Goal: Find specific page/section: Find specific page/section

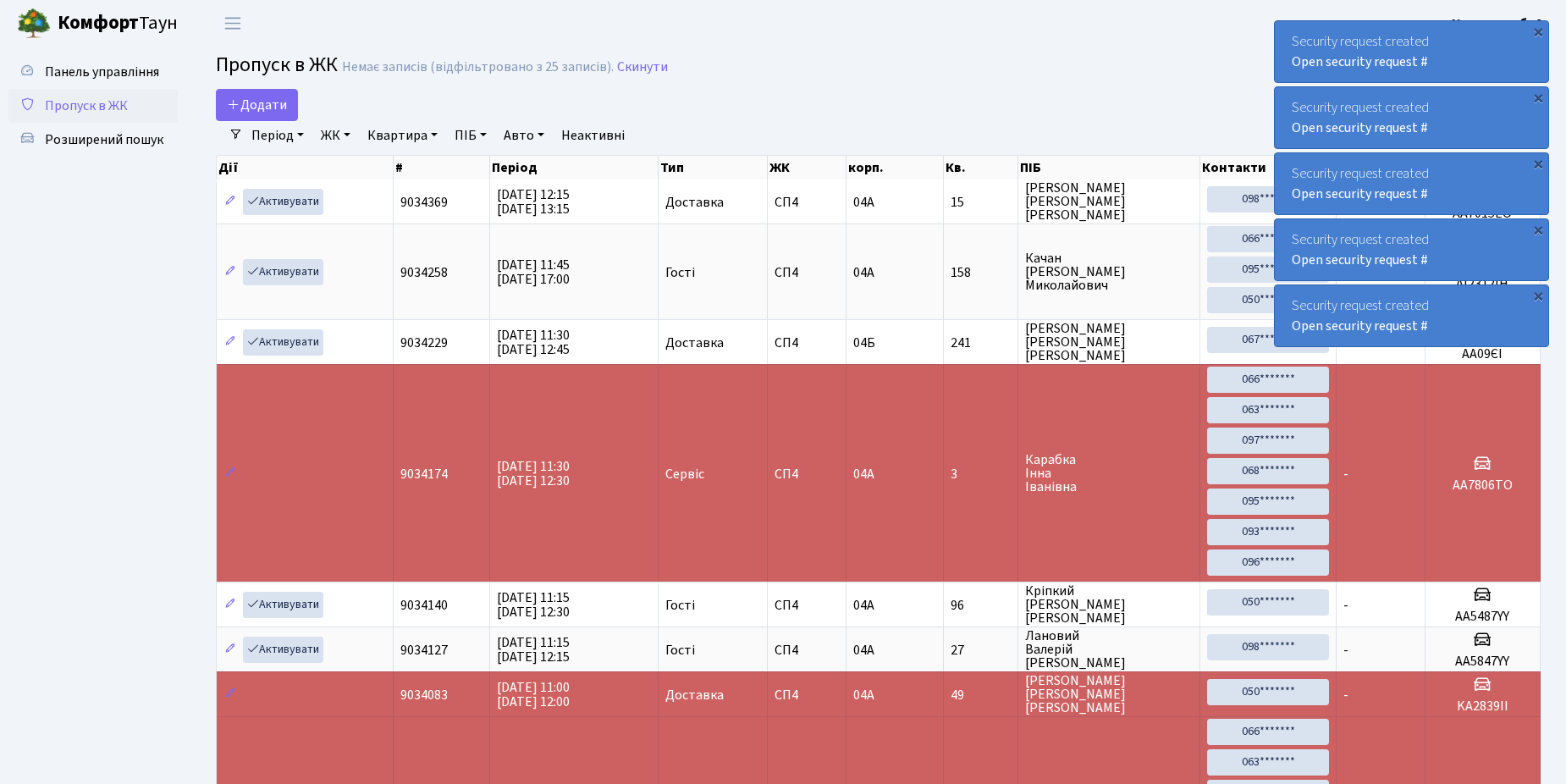
select select "25"
click at [69, 86] on link "Панель управління" at bounding box center [93, 72] width 169 height 34
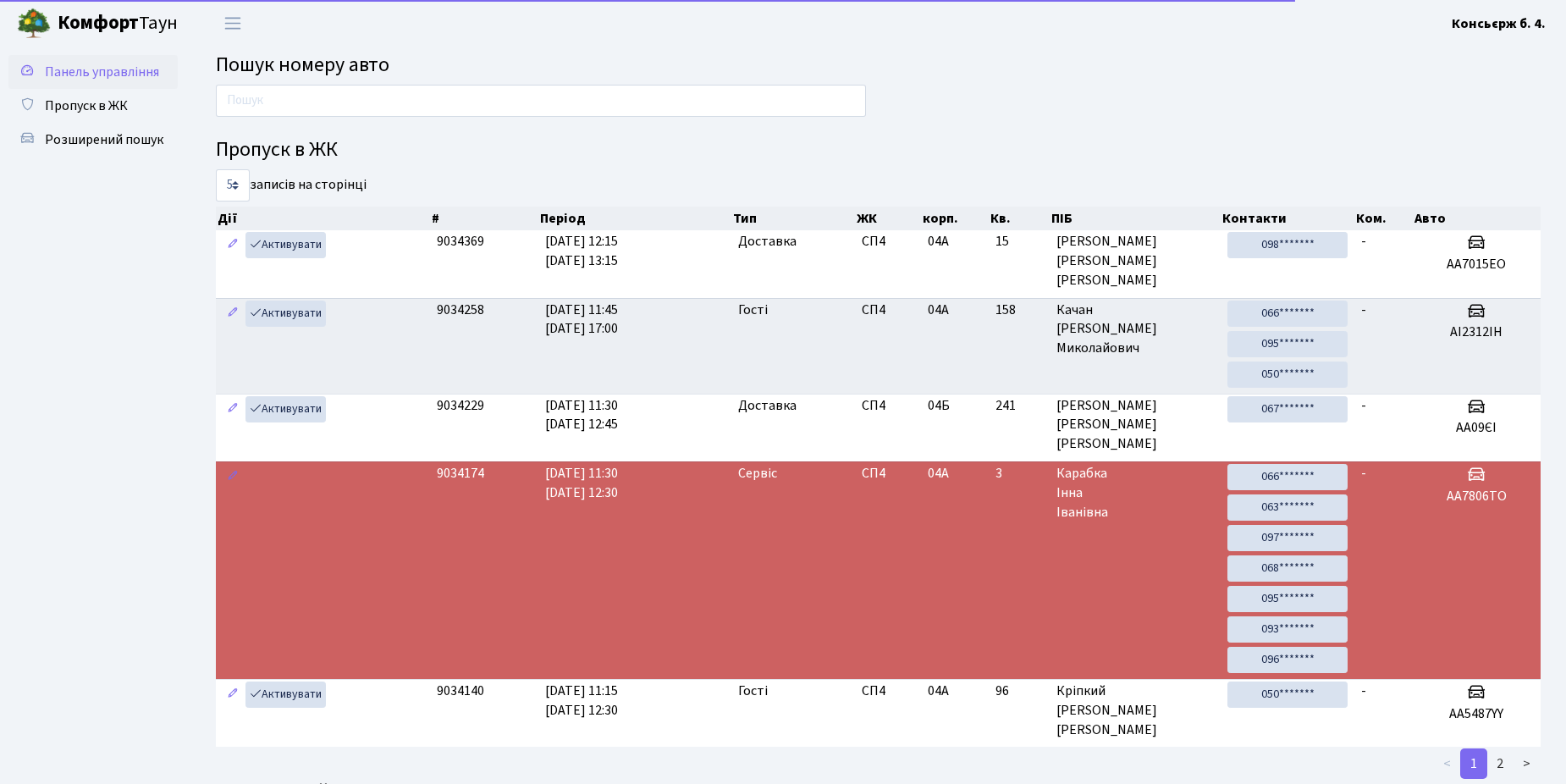
click at [70, 88] on link "Панель управління" at bounding box center [93, 72] width 169 height 34
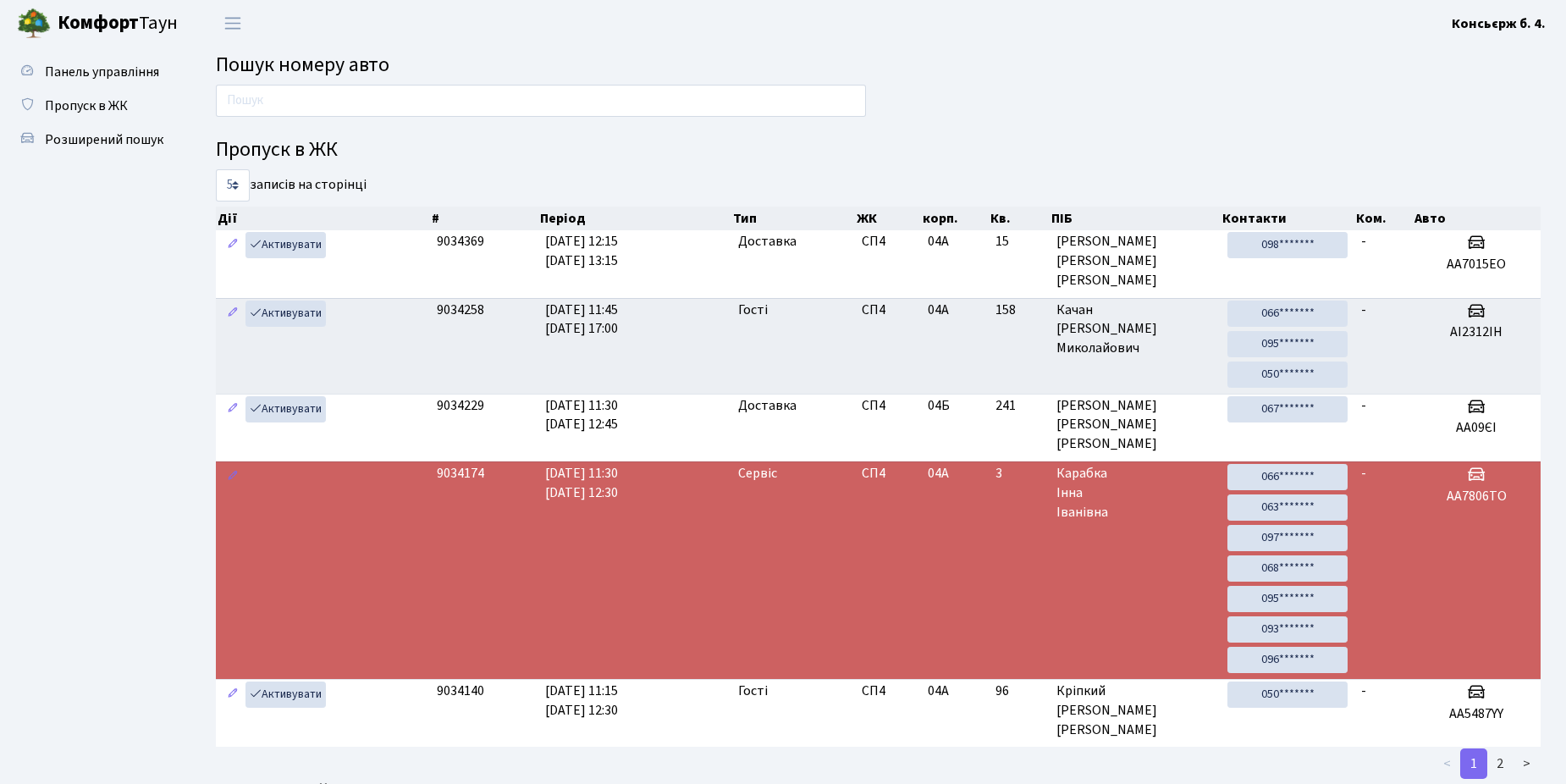
click at [75, 97] on span "Пропуск в ЖК" at bounding box center [86, 106] width 83 height 19
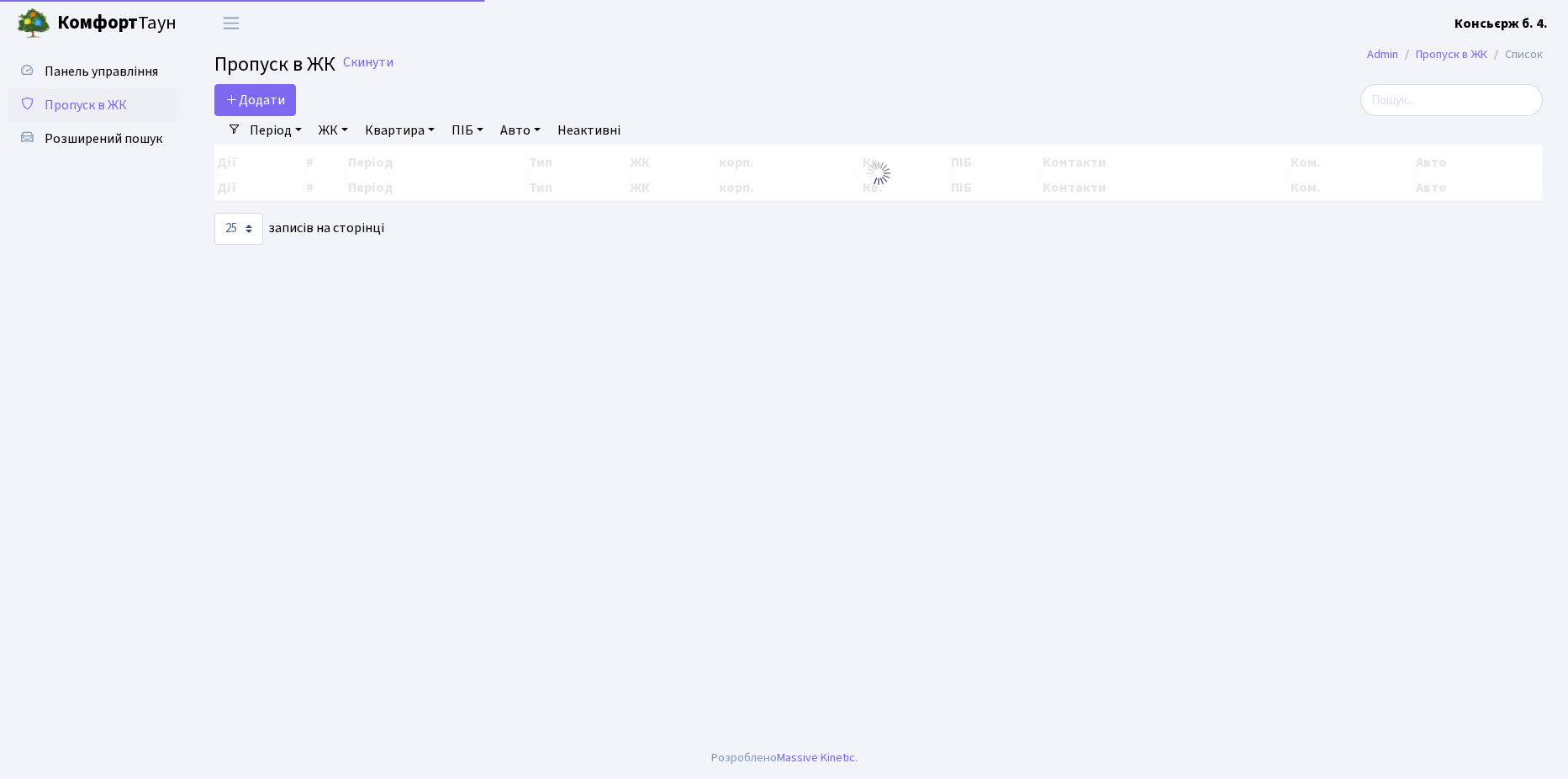
select select "25"
